Goal: Task Accomplishment & Management: Use online tool/utility

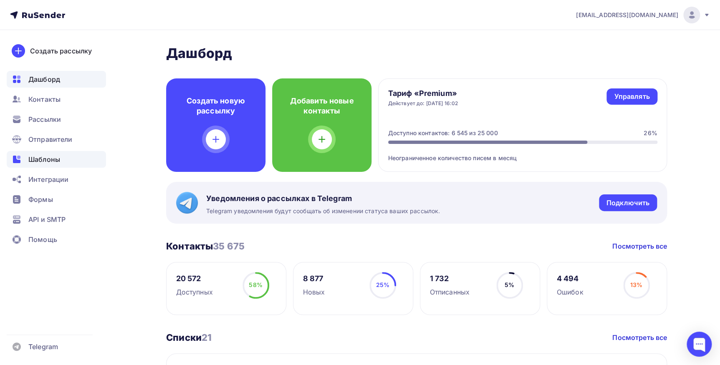
click at [43, 163] on span "Шаблоны" at bounding box center [44, 159] width 32 height 10
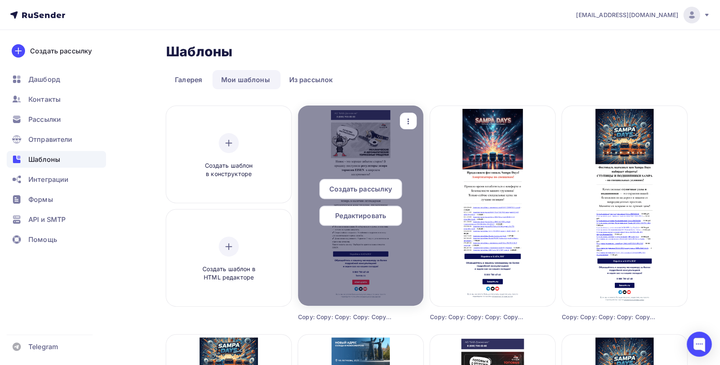
drag, startPoint x: 406, startPoint y: 120, endPoint x: 400, endPoint y: 133, distance: 13.8
click at [405, 120] on icon "button" at bounding box center [408, 121] width 10 height 10
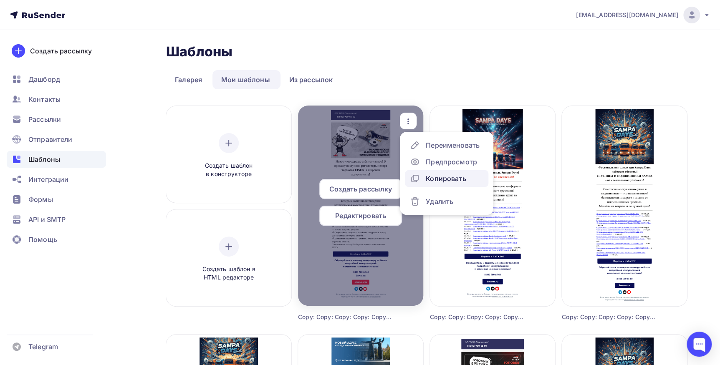
click at [447, 175] on div "Копировать" at bounding box center [446, 179] width 40 height 10
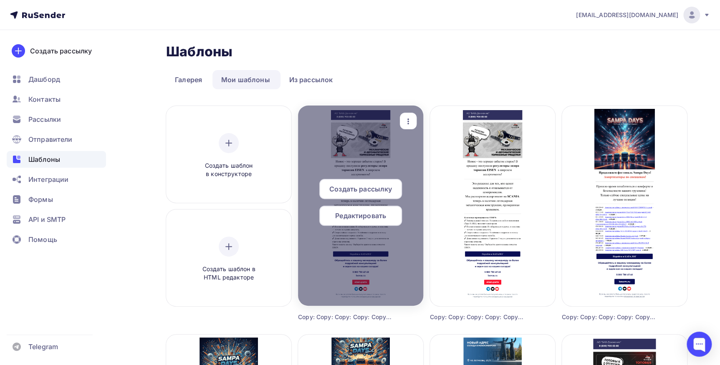
click at [330, 217] on div "Редактировать" at bounding box center [360, 216] width 83 height 20
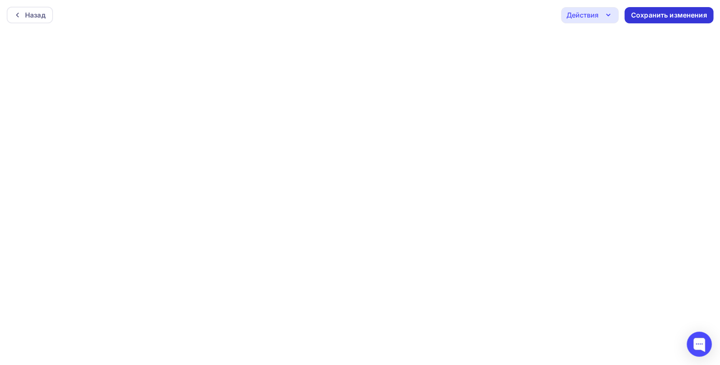
click at [694, 7] on div "Сохранить изменения" at bounding box center [669, 15] width 89 height 16
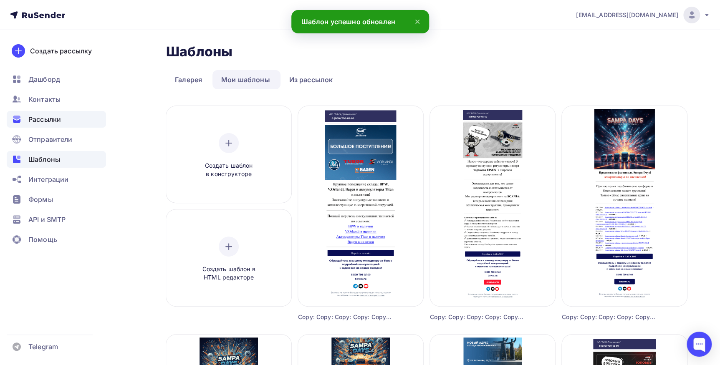
click at [42, 118] on span "Рассылки" at bounding box center [44, 119] width 33 height 10
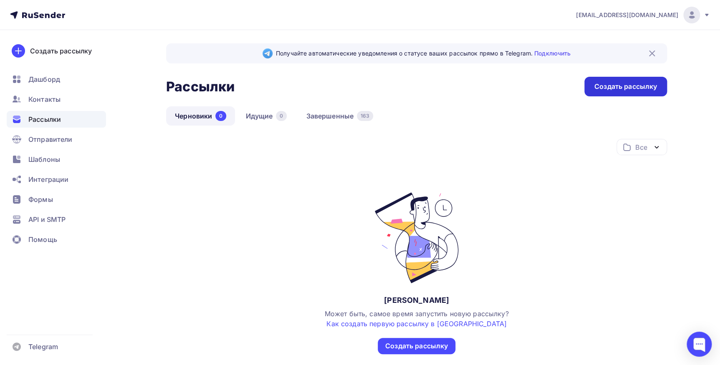
click at [630, 82] on div "Создать рассылку" at bounding box center [626, 87] width 63 height 10
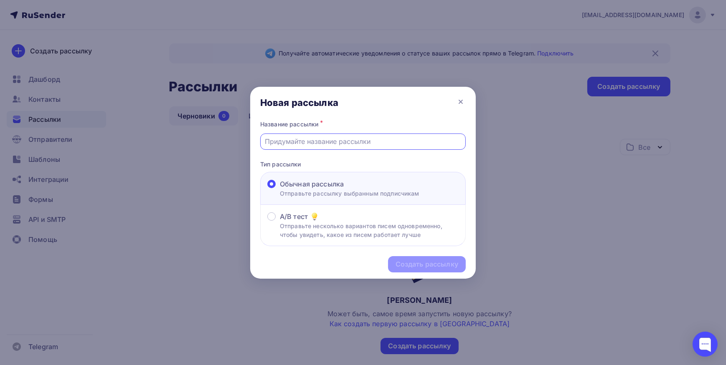
click at [285, 142] on input "text" at bounding box center [363, 142] width 196 height 10
type input "п"
click at [314, 140] on input "text" at bounding box center [363, 142] width 196 height 10
paste input "BPW, V.Orlandi, аккумуляторы Titan и [PERSON_NAME] в наличии!"
type input "BPW, V.Orlandi, аккумуляторы Titan и [PERSON_NAME] в наличии!"
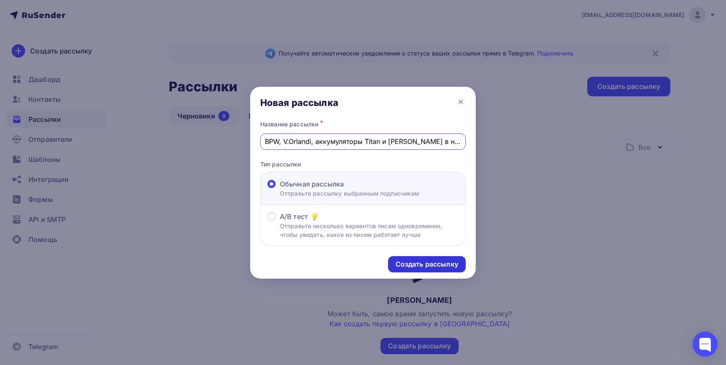
click at [398, 260] on div "Создать рассылку" at bounding box center [426, 265] width 63 height 10
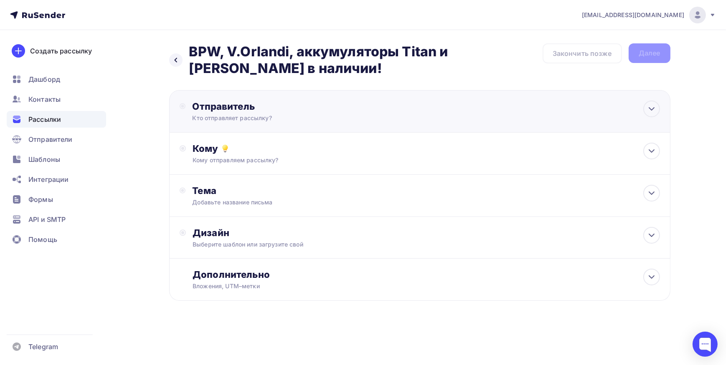
click at [218, 115] on div "Кто отправляет рассылку?" at bounding box center [273, 118] width 163 height 8
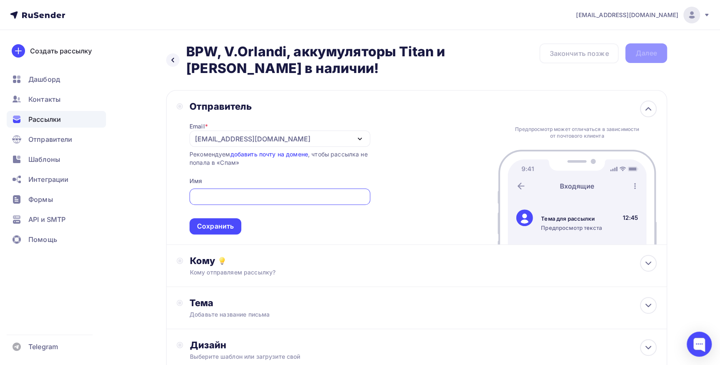
click at [218, 137] on div "[EMAIL_ADDRESS][DOMAIN_NAME]" at bounding box center [253, 139] width 116 height 10
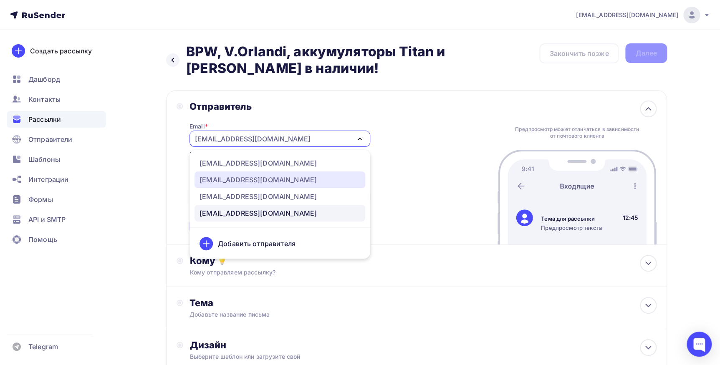
click at [216, 178] on div "[EMAIL_ADDRESS][DOMAIN_NAME]" at bounding box center [258, 180] width 117 height 10
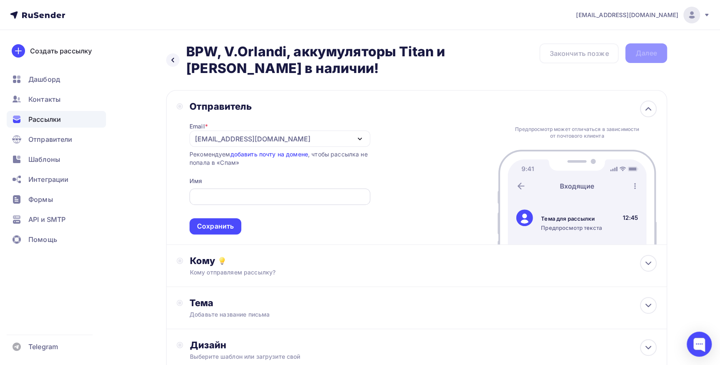
click at [213, 198] on input "text" at bounding box center [279, 197] width 171 height 10
type input "A"
type input "АО "БАВ-Движение""
click at [209, 223] on div "Сохранить" at bounding box center [215, 227] width 37 height 10
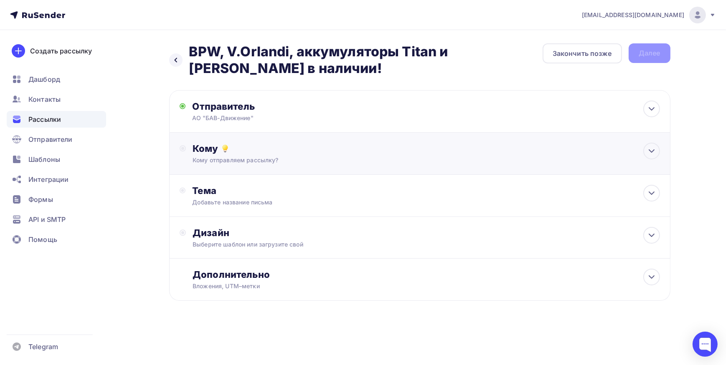
click at [208, 160] on div "Кому отправляем рассылку?" at bounding box center [402, 160] width 420 height 8
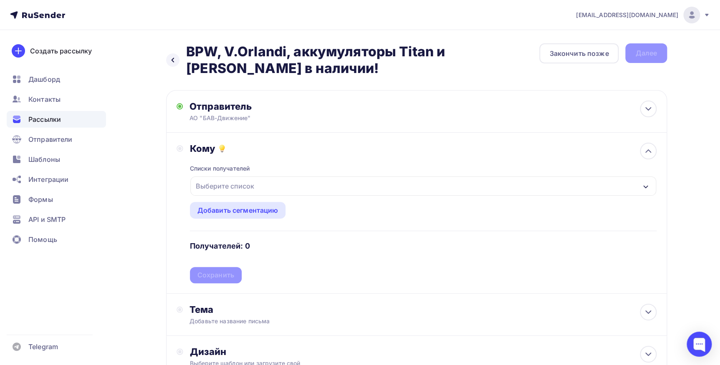
click at [209, 181] on div "Выберите список" at bounding box center [224, 186] width 65 height 15
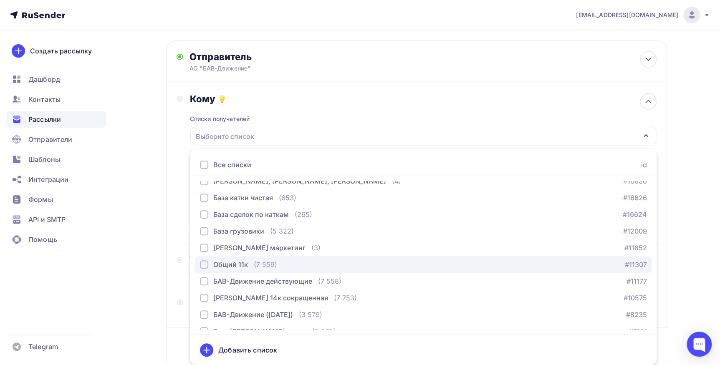
scroll to position [76, 0]
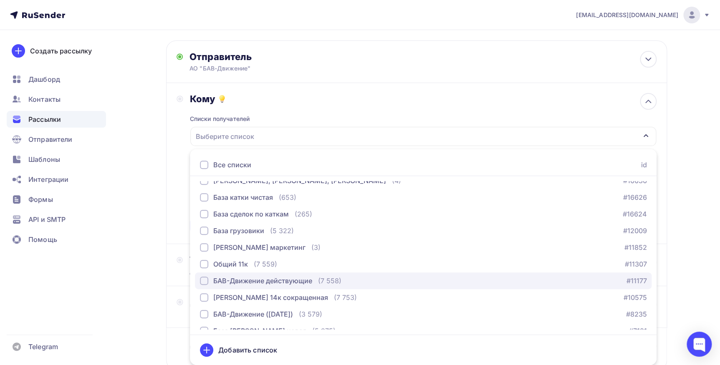
click at [242, 276] on div "БАВ-Движение действующие" at bounding box center [262, 281] width 99 height 10
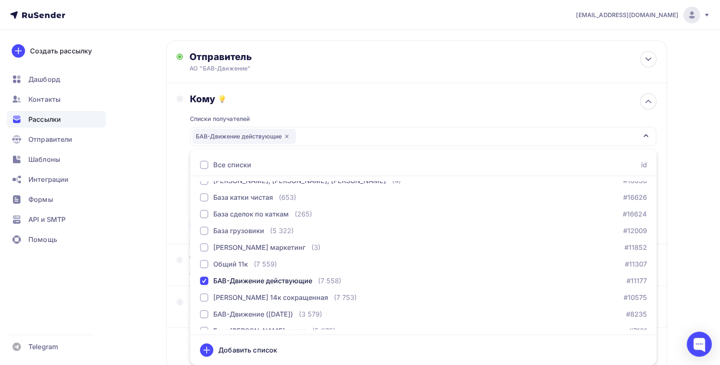
click at [177, 213] on div "Кому Списки получателей БАВ-Движение действующие Все списки id 2 ГИС/Яндекс Цен…" at bounding box center [417, 163] width 480 height 141
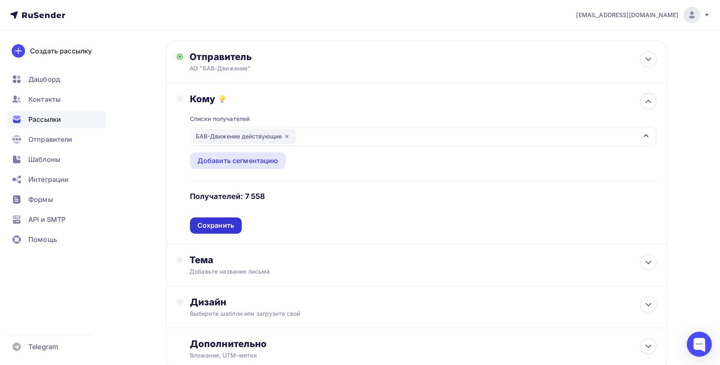
click at [226, 225] on div "Сохранить" at bounding box center [216, 226] width 37 height 10
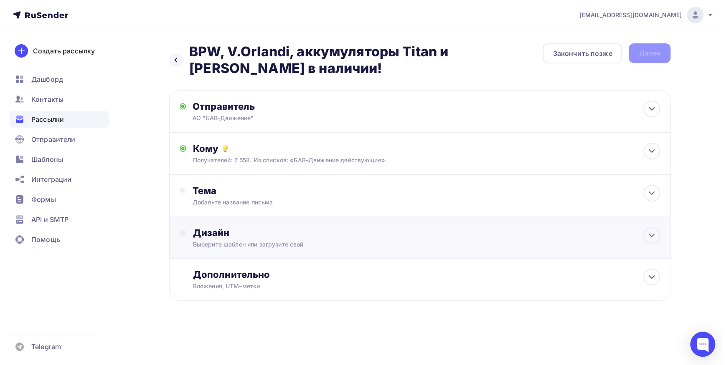
scroll to position [0, 0]
click at [243, 195] on div "Тема" at bounding box center [274, 191] width 165 height 12
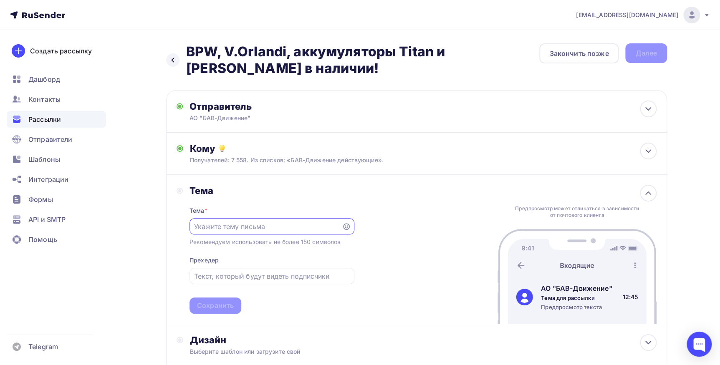
click at [253, 222] on input "text" at bounding box center [265, 227] width 143 height 10
click at [192, 225] on div at bounding box center [272, 226] width 165 height 16
click at [205, 222] on input "text" at bounding box center [265, 227] width 143 height 10
paste input "BPW, V.Orlandi, аккумуляторы Titan и [PERSON_NAME] в наличии!"
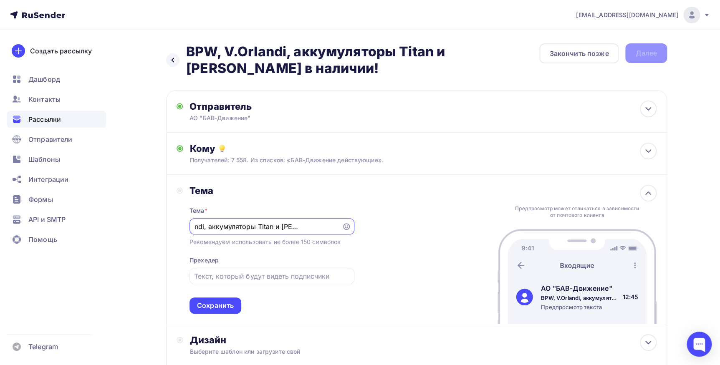
type input "BPW, V.Orlandi, аккумуляторы Titan и [PERSON_NAME] в наличии!"
click at [210, 276] on input "text" at bounding box center [271, 276] width 155 height 10
paste input "BPW, V.Orlandi, аккумуляторы Titan и [PERSON_NAME] в наличии!"
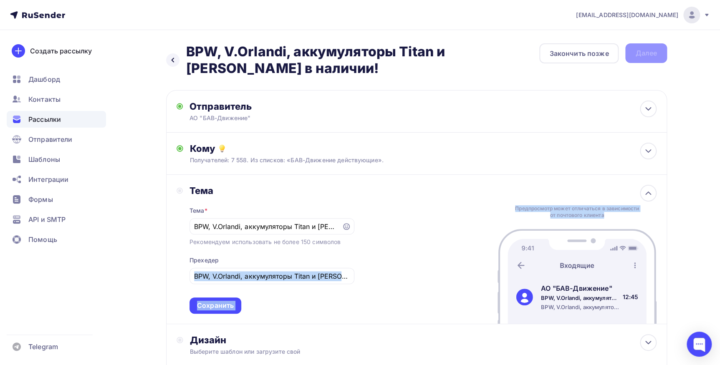
drag, startPoint x: 192, startPoint y: 273, endPoint x: 437, endPoint y: 285, distance: 245.4
click at [437, 285] on div "Тема Тема * BPW, V.Orlandi, аккумуляторы Titan и [PERSON_NAME] в наличии! Реком…" at bounding box center [416, 249] width 501 height 149
click at [256, 273] on input "BPW, V.Orlandi, аккумуляторы Titan и [PERSON_NAME] в наличии!" at bounding box center [271, 276] width 155 height 10
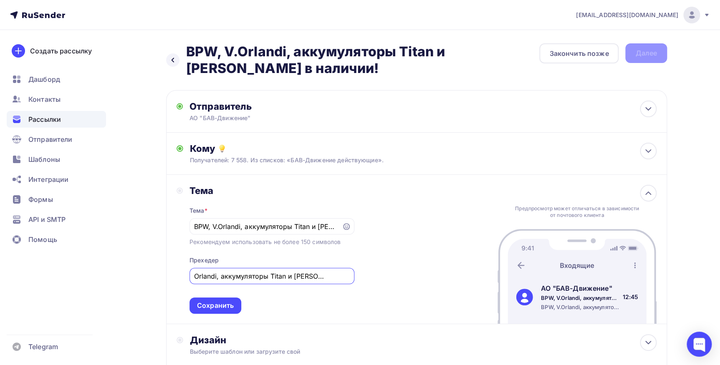
drag, startPoint x: 194, startPoint y: 274, endPoint x: 405, endPoint y: 305, distance: 214.0
click at [405, 305] on div "Тема Тема * BPW, V.Orlandi, аккумуляторы Titan и [PERSON_NAME] в наличии! Реком…" at bounding box center [416, 249] width 501 height 149
paste input "Крупное пополнение склада:"
type input "Крупное пополнение склада: BPW, V.Orlandi, аккумуляторы Titan и [PERSON_NAME] в…"
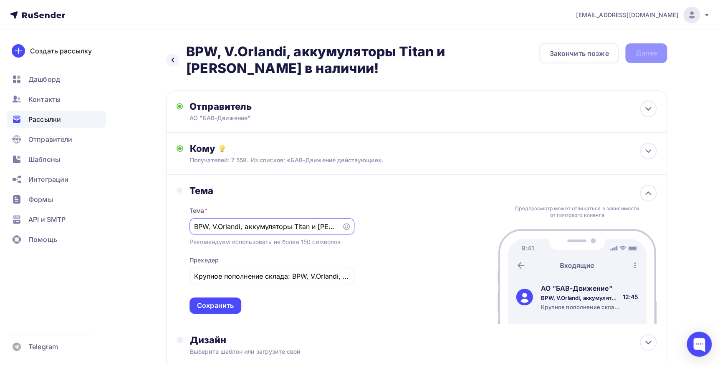
scroll to position [0, 36]
drag, startPoint x: 312, startPoint y: 225, endPoint x: 301, endPoint y: 228, distance: 11.5
click at [301, 228] on input "BPW, V.Orlandi, аккумуляторы Titan и [PERSON_NAME] в наличии!" at bounding box center [265, 227] width 143 height 10
click at [232, 227] on input "BPW, V.Orlandi, аккумуляторы Titan в наличии!" at bounding box center [265, 227] width 143 height 10
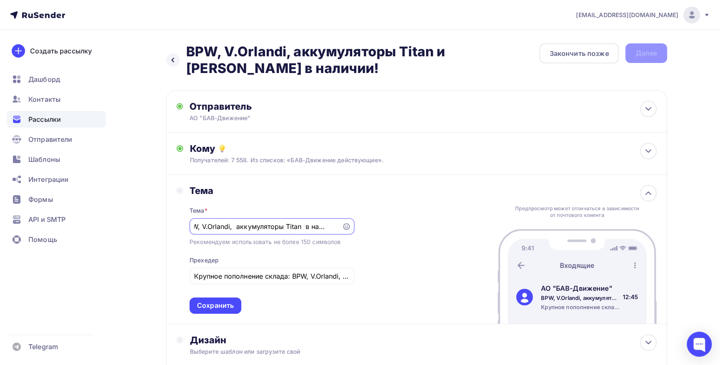
paste input "и [PERSON_NAME]"
drag, startPoint x: 236, startPoint y: 227, endPoint x: 232, endPoint y: 227, distance: 4.6
click at [232, 227] on input "BPW, V.Orlandi, и [PERSON_NAME] аккумуляторы Titan в наличии!" at bounding box center [265, 227] width 143 height 10
click at [256, 225] on input "BPW, V.Orlandi, [PERSON_NAME] аккумуляторы Titan в наличии!" at bounding box center [265, 227] width 143 height 10
type input "BPW, V.Orlandi, [PERSON_NAME] и аккумуляторы Titan в наличии!"
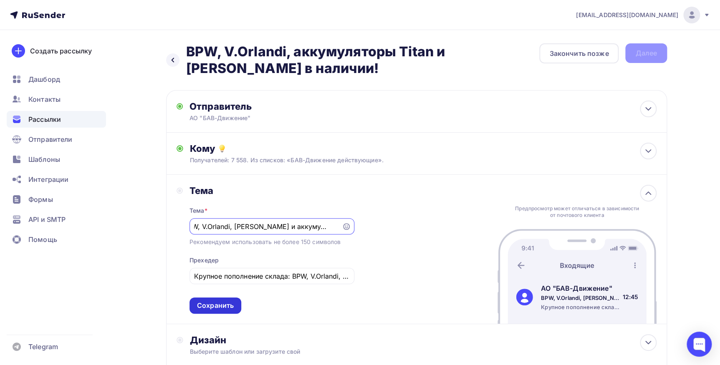
click at [215, 306] on div "Сохранить" at bounding box center [215, 306] width 37 height 10
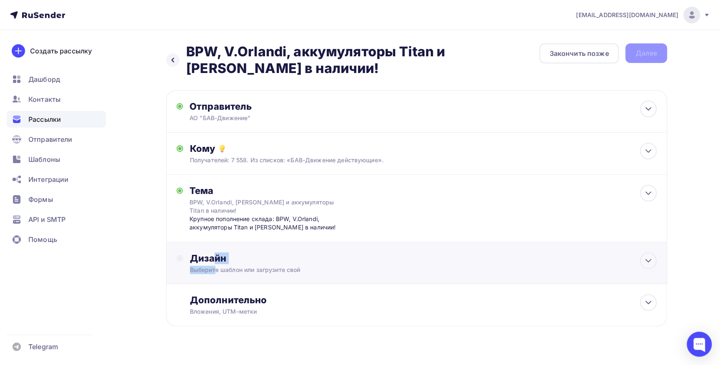
click at [214, 266] on div "Дизайн Выберите шаблон или загрузите свой" at bounding box center [423, 264] width 467 height 22
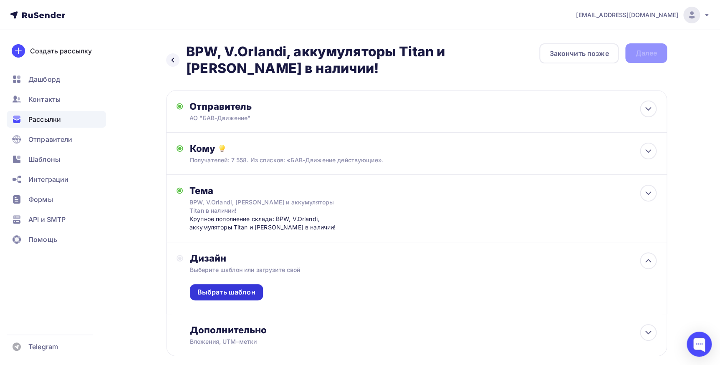
drag, startPoint x: 214, startPoint y: 266, endPoint x: 230, endPoint y: 294, distance: 32.2
click at [230, 294] on div "Выбрать шаблон" at bounding box center [227, 293] width 58 height 10
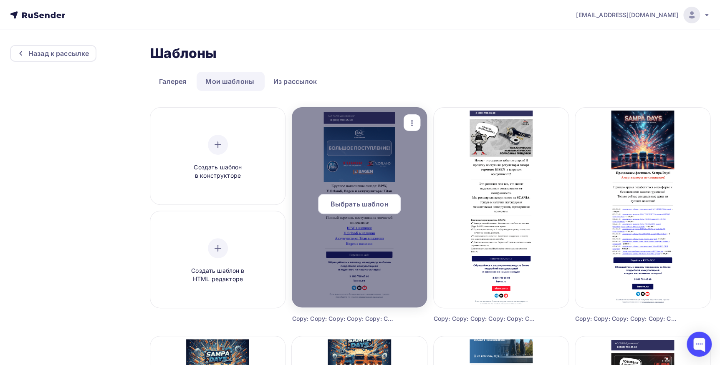
click at [362, 206] on span "Выбрать шаблон" at bounding box center [360, 204] width 58 height 10
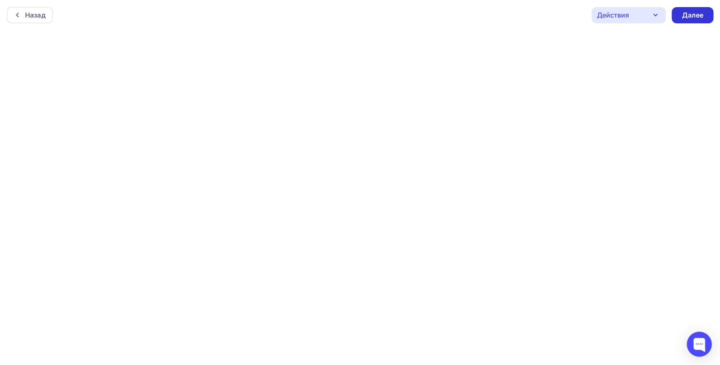
click at [691, 17] on div "Далее" at bounding box center [693, 15] width 22 height 10
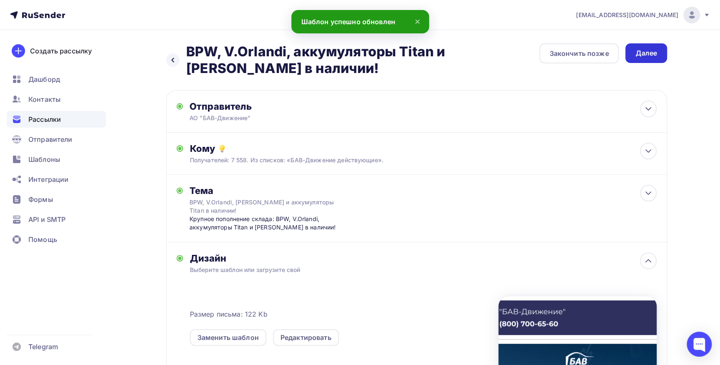
click at [659, 56] on div "Далее" at bounding box center [646, 53] width 42 height 20
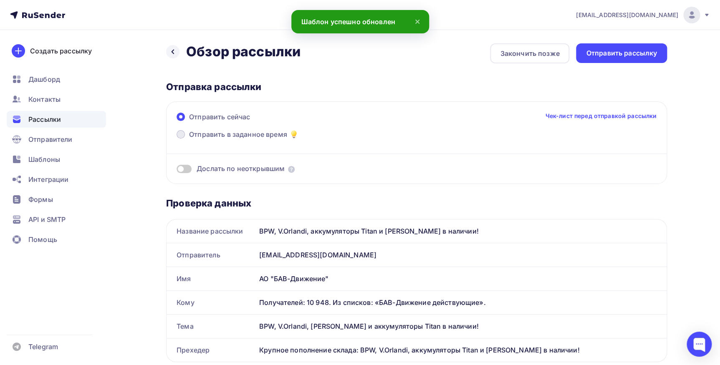
click at [223, 137] on span "Отправить в заданное время" at bounding box center [238, 134] width 98 height 10
click at [189, 139] on input "Отправить в заданное время" at bounding box center [189, 139] width 0 height 0
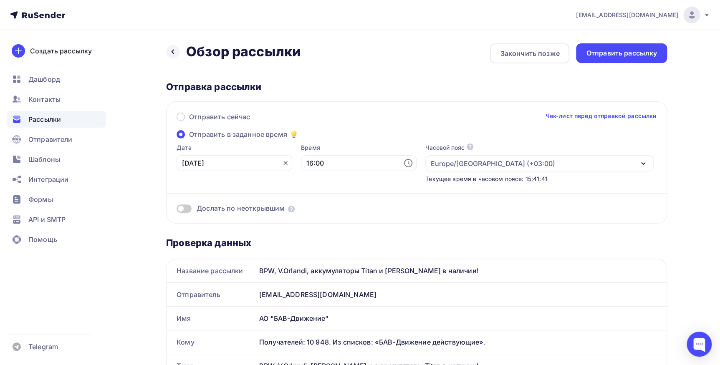
click at [284, 163] on icon at bounding box center [286, 164] width 4 height 4
click at [279, 166] on icon at bounding box center [284, 163] width 10 height 10
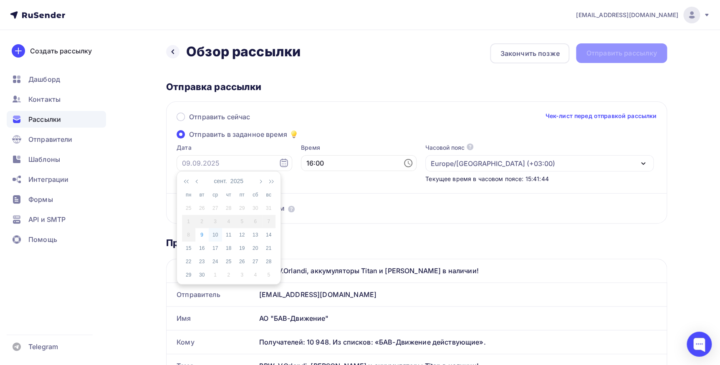
click at [213, 235] on div "10" at bounding box center [215, 235] width 13 height 8
type input "[DATE]"
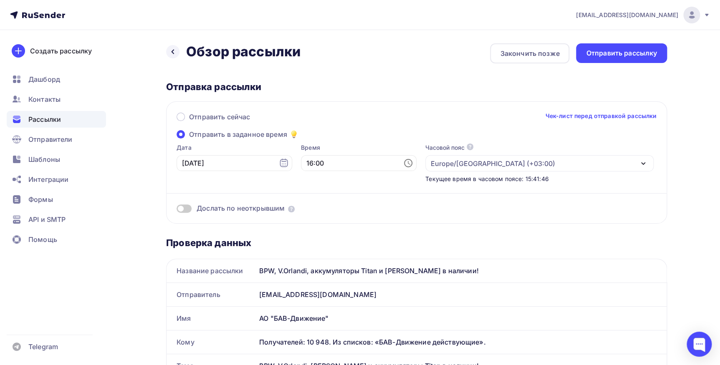
click at [403, 163] on icon at bounding box center [408, 163] width 10 height 10
click at [305, 242] on li "08" at bounding box center [313, 247] width 43 height 13
click at [360, 222] on li "40" at bounding box center [360, 219] width 43 height 13
type input "08:40"
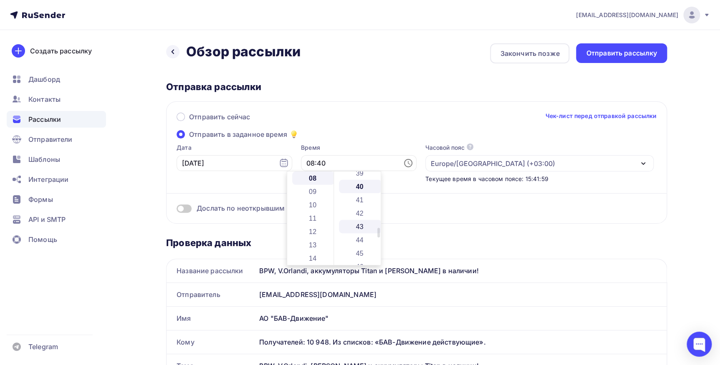
scroll to position [534, 0]
click at [232, 186] on div "Дослать по неоткрывшим" at bounding box center [417, 198] width 480 height 30
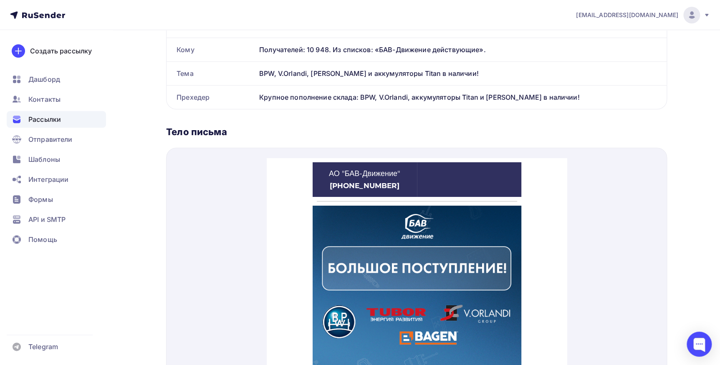
scroll to position [304, 0]
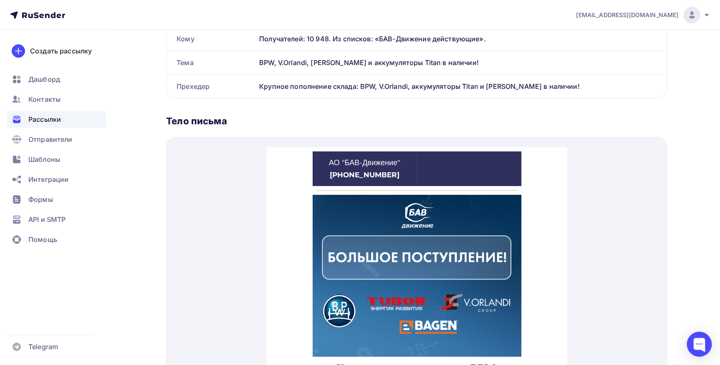
click at [370, 255] on img at bounding box center [416, 266] width 209 height 162
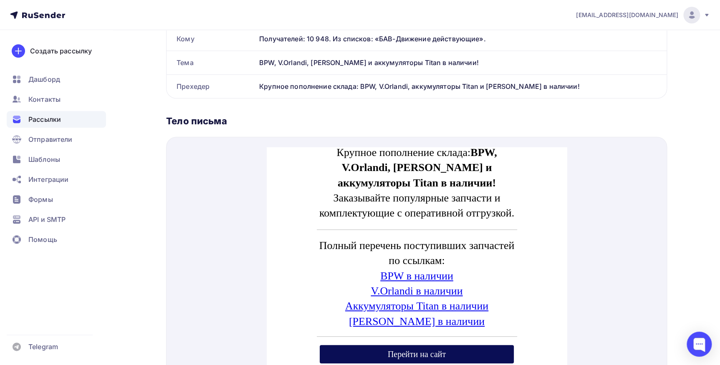
scroll to position [228, 0]
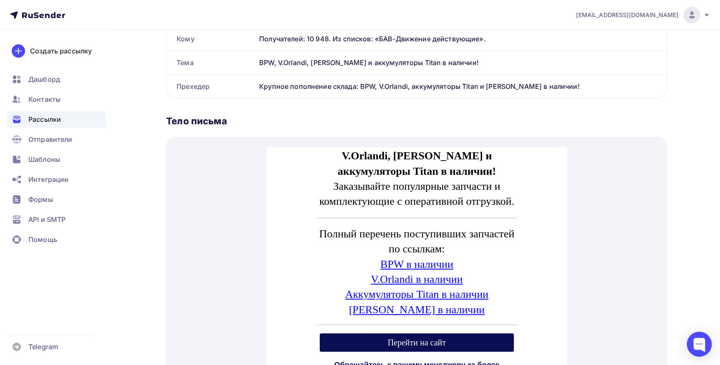
click at [393, 253] on link "BPW в наличии" at bounding box center [416, 254] width 73 height 12
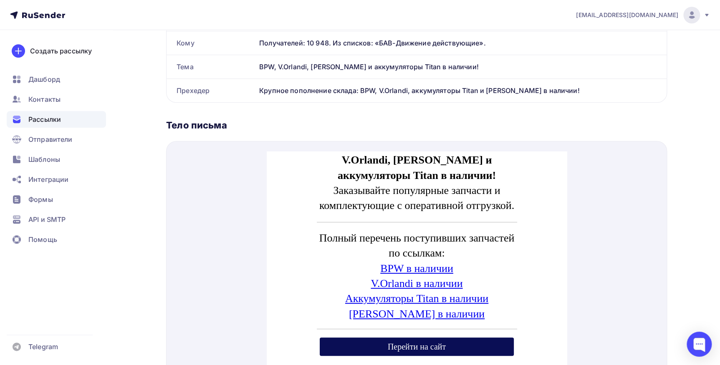
click at [388, 278] on link "V.Orlandi в наличии" at bounding box center [416, 274] width 92 height 12
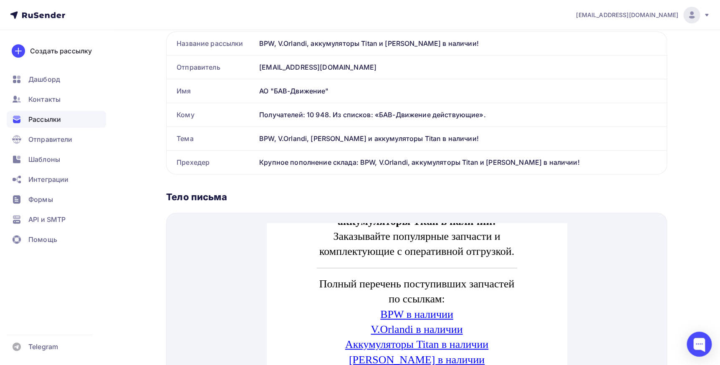
scroll to position [284, 0]
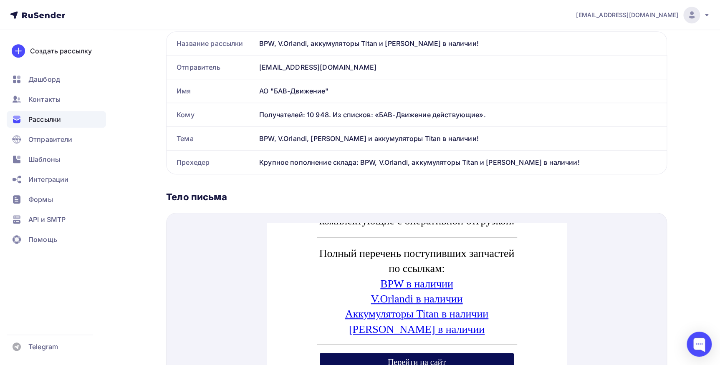
click at [422, 302] on link "Аккумуляторы Titan в наличии" at bounding box center [416, 304] width 143 height 12
click at [394, 320] on link "[PERSON_NAME] в наличии" at bounding box center [417, 320] width 136 height 12
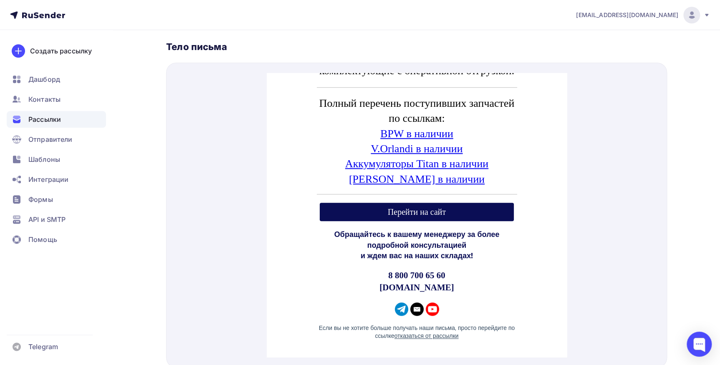
scroll to position [380, 0]
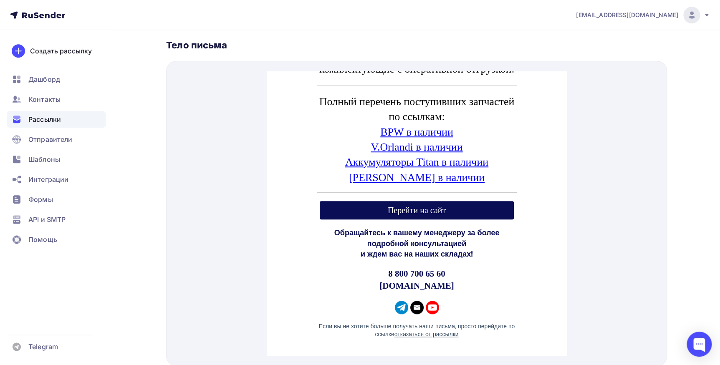
click at [449, 200] on span "Перейти на сайт" at bounding box center [416, 200] width 195 height 18
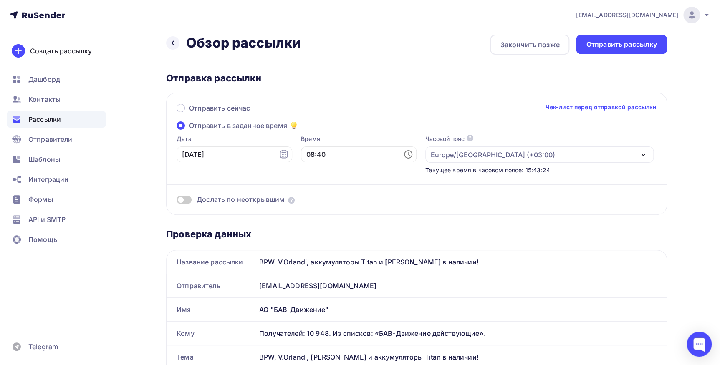
scroll to position [0, 0]
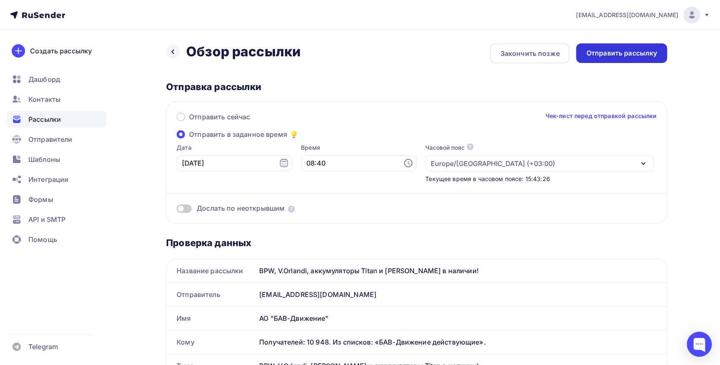
click at [627, 55] on div "Отправить рассылку" at bounding box center [621, 53] width 71 height 10
